Goal: Navigation & Orientation: Find specific page/section

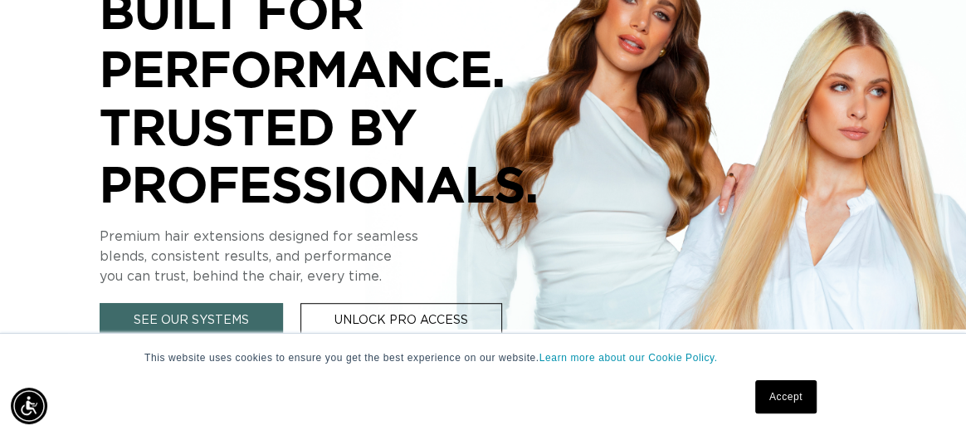
scroll to position [486, 0]
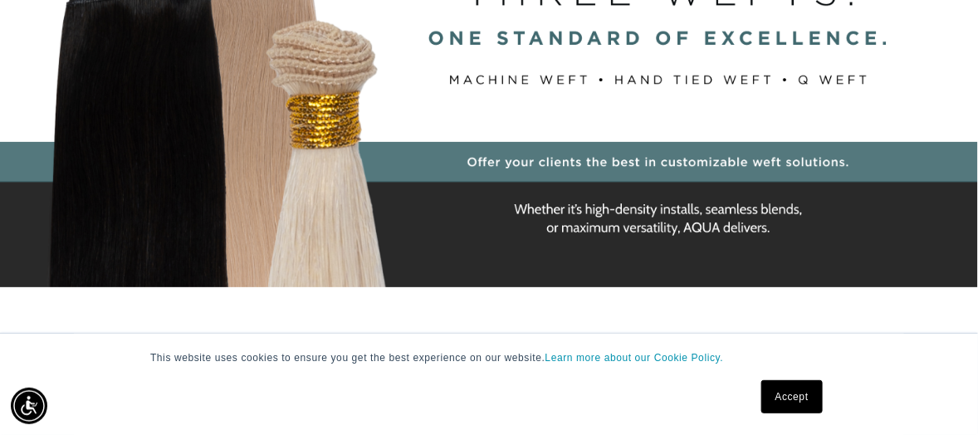
click at [779, 394] on link "Accept" at bounding box center [791, 396] width 61 height 33
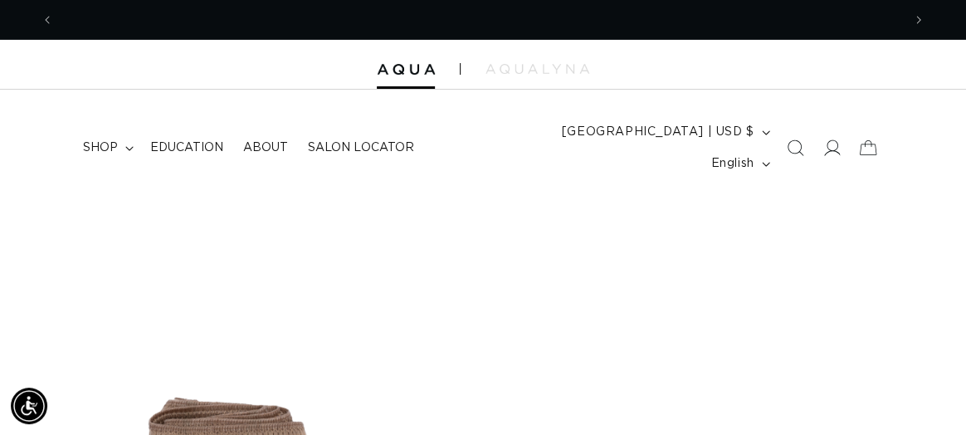
scroll to position [0, 1695]
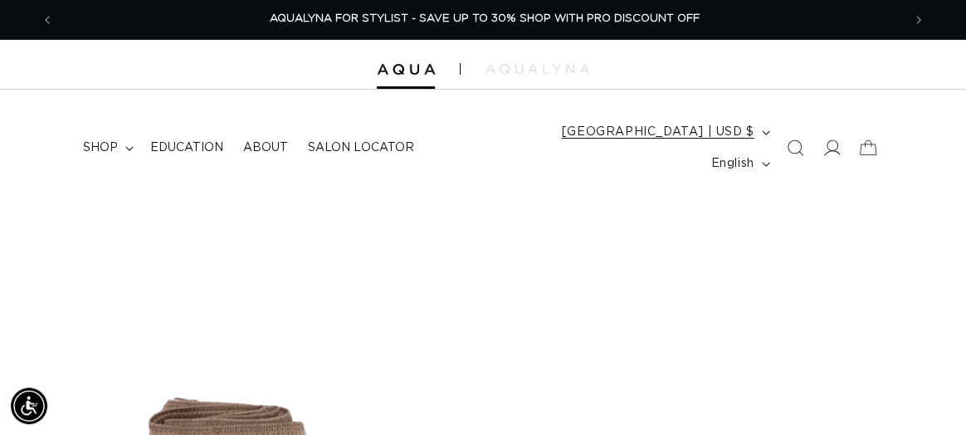
click at [650, 129] on span "[GEOGRAPHIC_DATA] | USD $" at bounding box center [658, 132] width 193 height 17
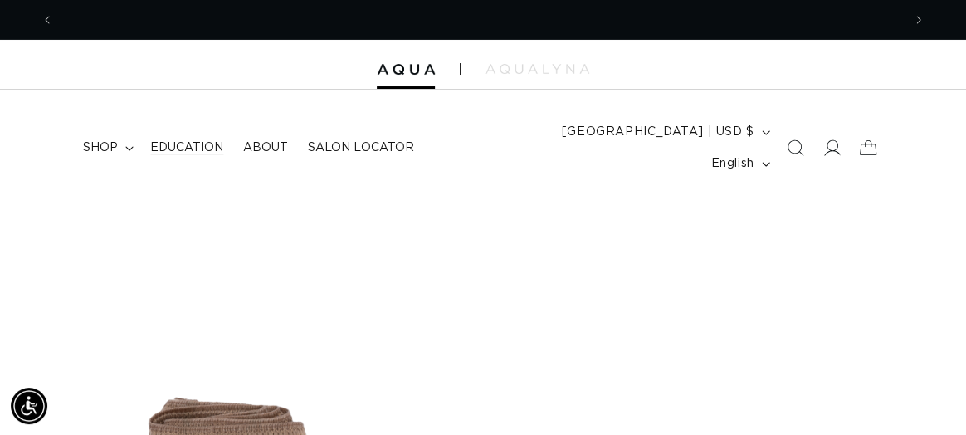
scroll to position [0, 0]
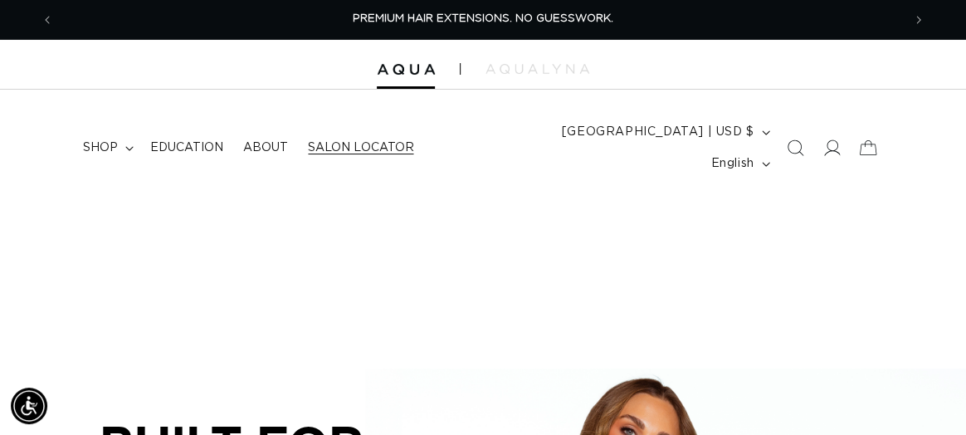
click at [334, 140] on span "Salon Locator" at bounding box center [360, 147] width 105 height 15
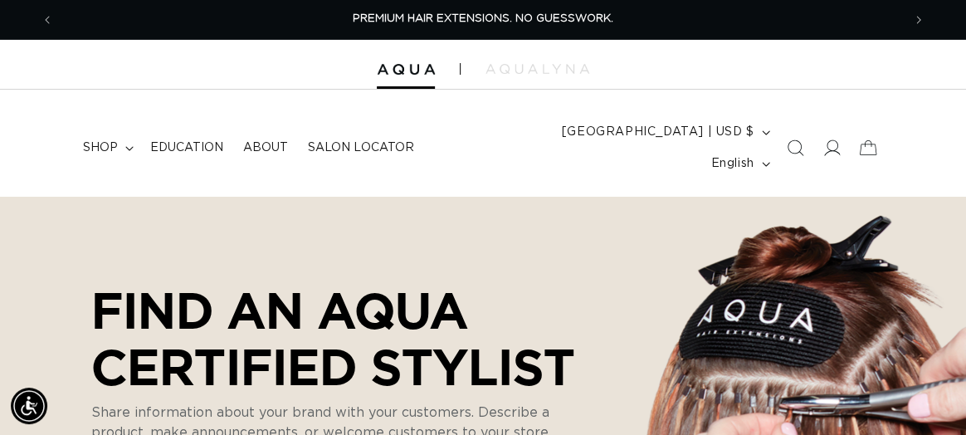
select select "m"
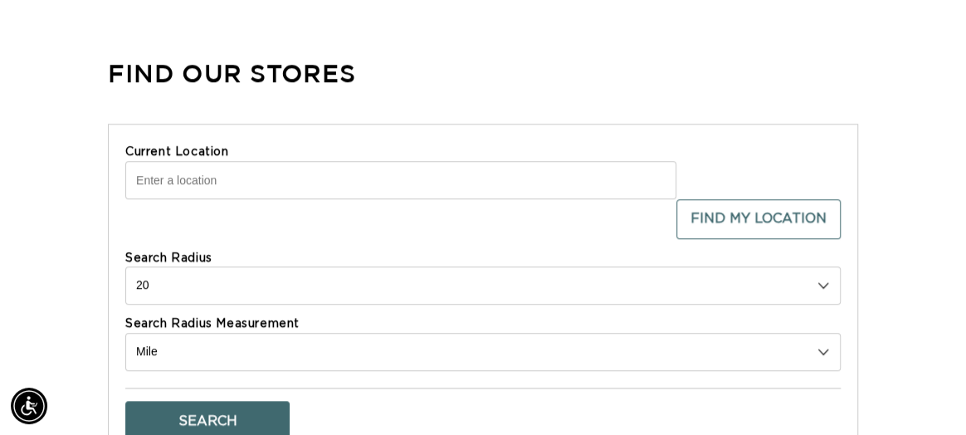
scroll to position [0, 1695]
click at [184, 161] on input "Current Location" at bounding box center [400, 180] width 551 height 38
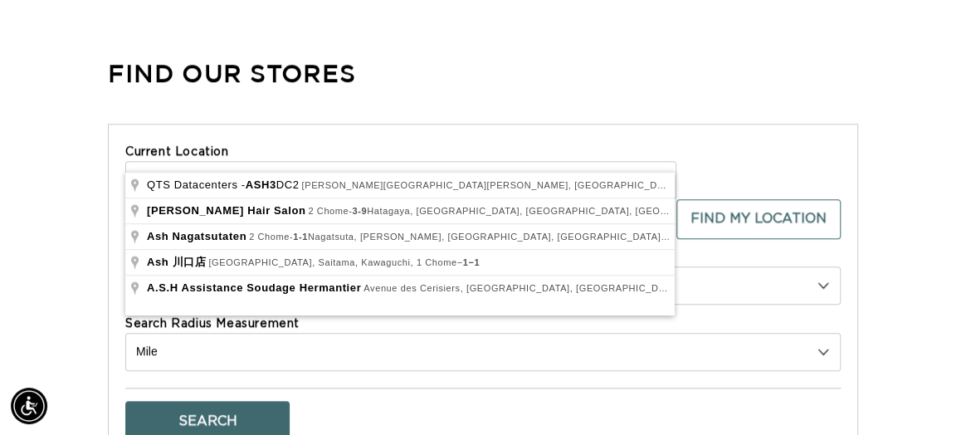
scroll to position [0, 847]
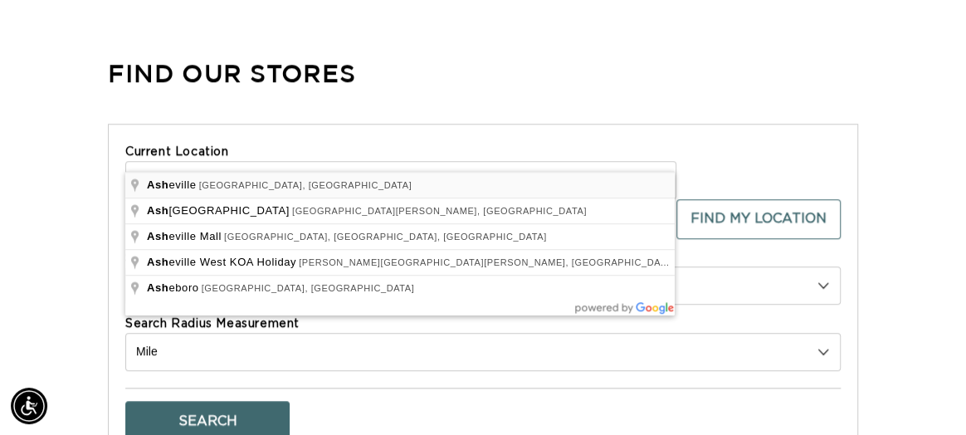
type input "[GEOGRAPHIC_DATA], [GEOGRAPHIC_DATA], [GEOGRAPHIC_DATA]"
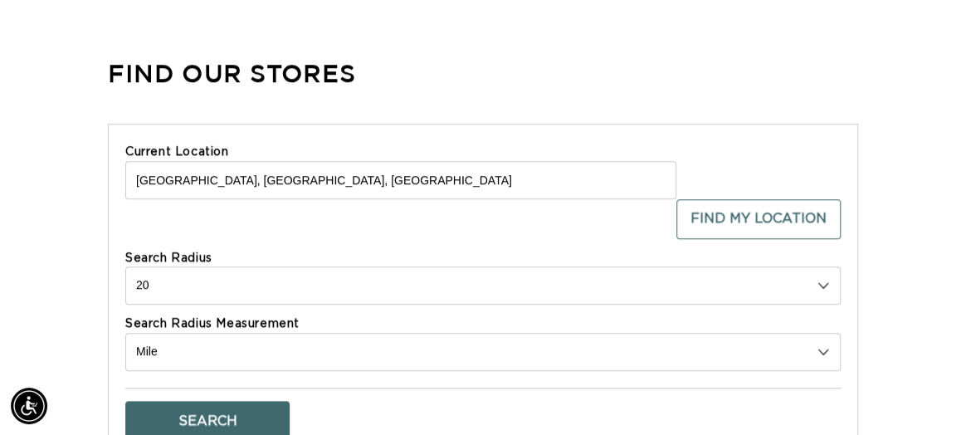
scroll to position [0, 1695]
drag, startPoint x: 153, startPoint y: 217, endPoint x: 129, endPoint y: 217, distance: 23.3
click at [129, 266] on select "10 20 30 40 No Limit" at bounding box center [482, 285] width 715 height 38
select select "40"
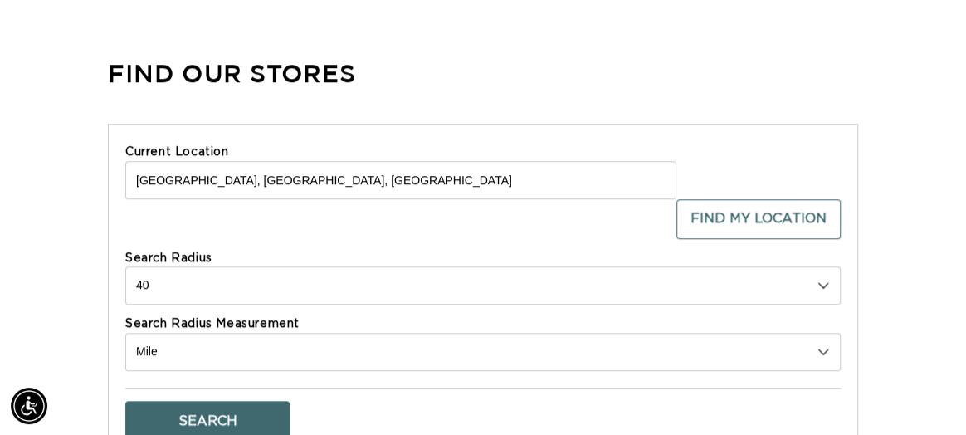
click at [125, 266] on select "10 20 30 40 No Limit" at bounding box center [482, 285] width 715 height 38
click at [186, 401] on button "Search" at bounding box center [207, 421] width 164 height 40
click at [247, 401] on button "Search" at bounding box center [207, 421] width 164 height 40
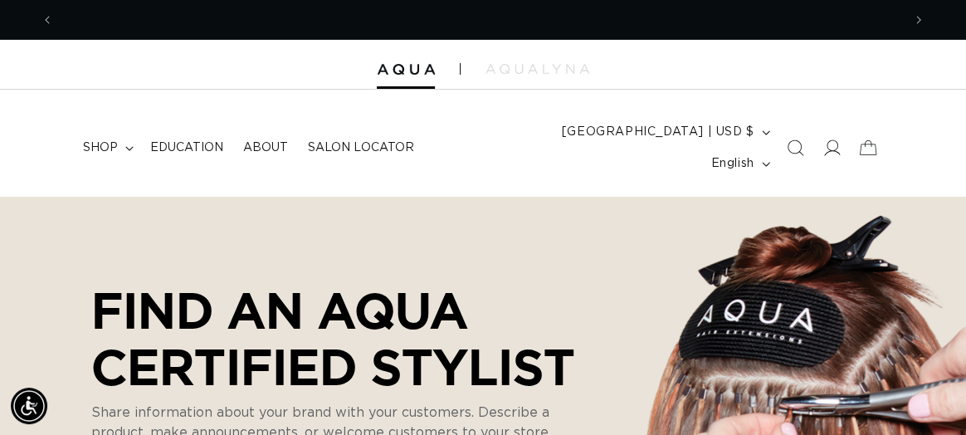
scroll to position [0, 0]
